Goal: Transaction & Acquisition: Purchase product/service

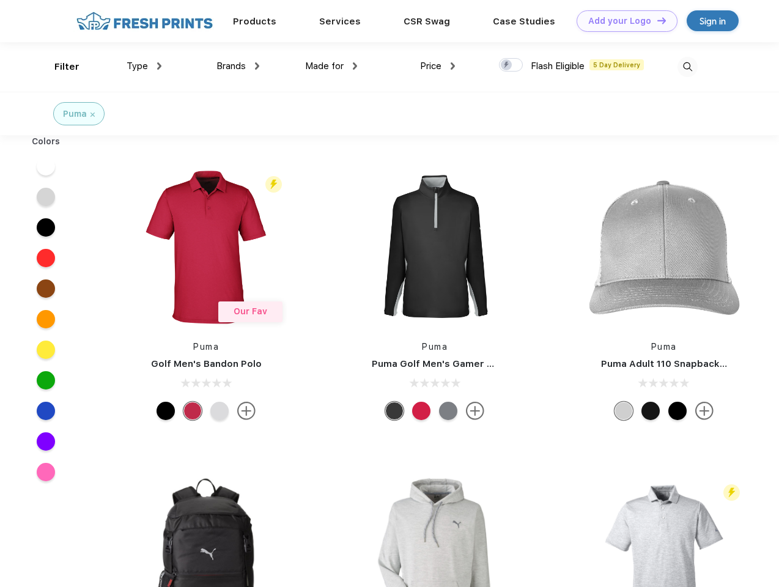
scroll to position [1, 0]
click at [623, 21] on link "Add your Logo Design Tool" at bounding box center [627, 20] width 101 height 21
click at [0, 0] on div "Design Tool" at bounding box center [0, 0] width 0 height 0
click at [656, 20] on link "Add your Logo Design Tool" at bounding box center [627, 20] width 101 height 21
click at [59, 67] on div "Filter" at bounding box center [66, 67] width 25 height 14
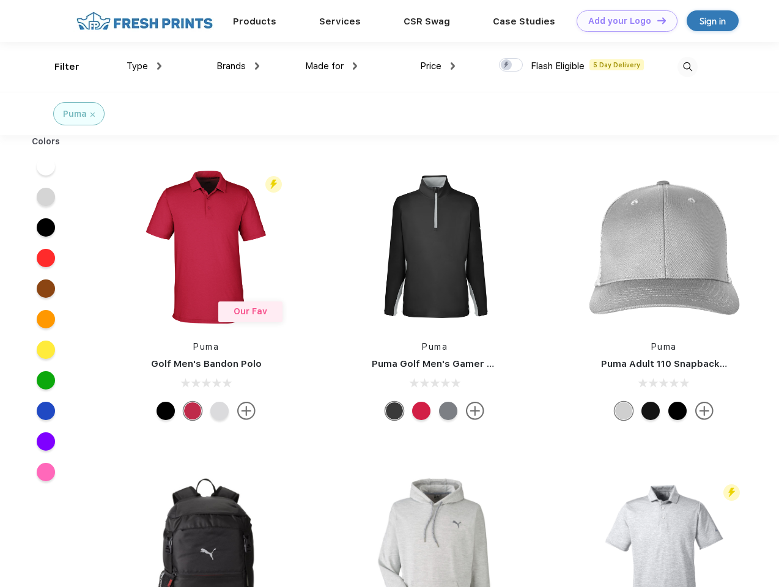
click at [144, 66] on span "Type" at bounding box center [137, 66] width 21 height 11
click at [238, 66] on span "Brands" at bounding box center [231, 66] width 29 height 11
click at [332, 66] on span "Made for" at bounding box center [324, 66] width 39 height 11
click at [438, 66] on span "Price" at bounding box center [430, 66] width 21 height 11
click at [511, 65] on div at bounding box center [511, 64] width 24 height 13
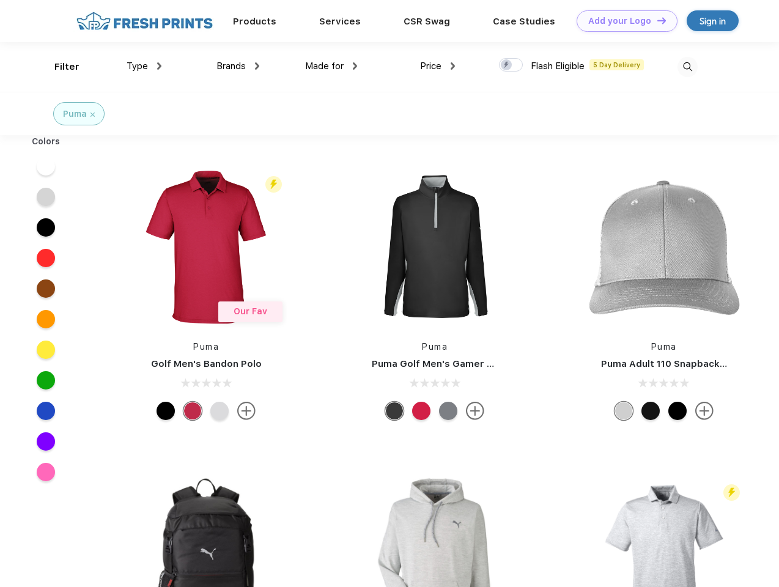
click at [507, 65] on input "checkbox" at bounding box center [503, 61] width 8 height 8
click at [687, 67] on img at bounding box center [688, 67] width 20 height 20
